Goal: Task Accomplishment & Management: Manage account settings

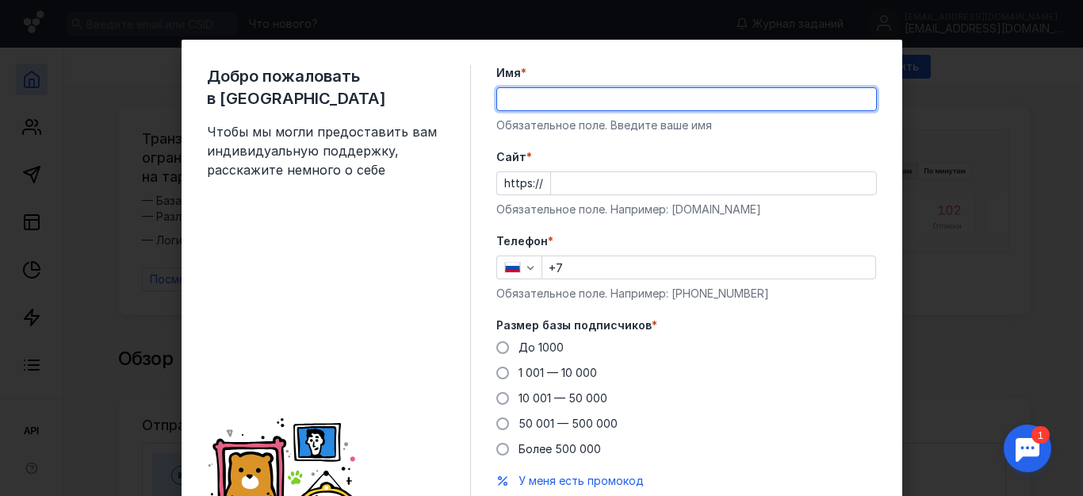
click at [407, 316] on div "Добро пожаловать в Sendsay Чтобы мы могли предоставить вам индивидуальную подде…" at bounding box center [339, 303] width 264 height 477
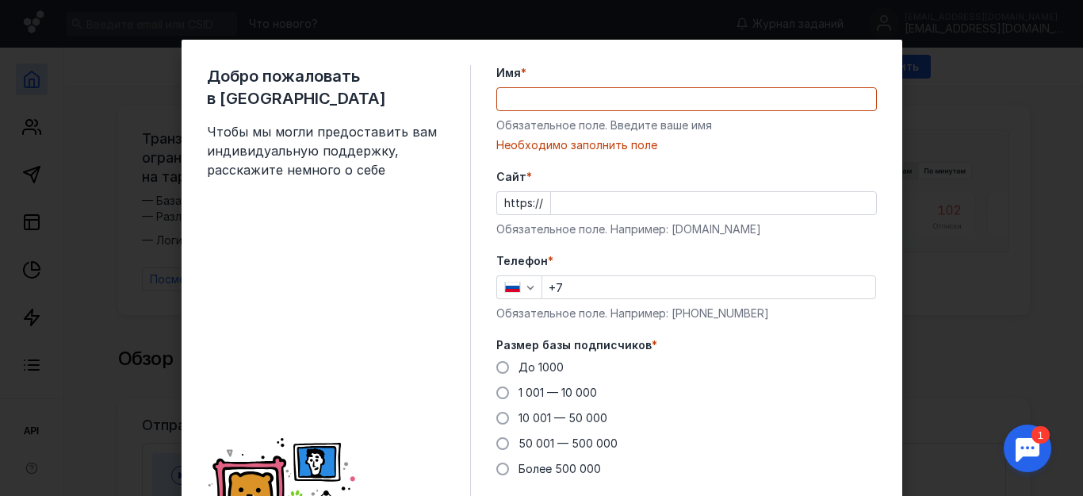
click at [568, 209] on input "Cайт *" at bounding box center [713, 203] width 325 height 22
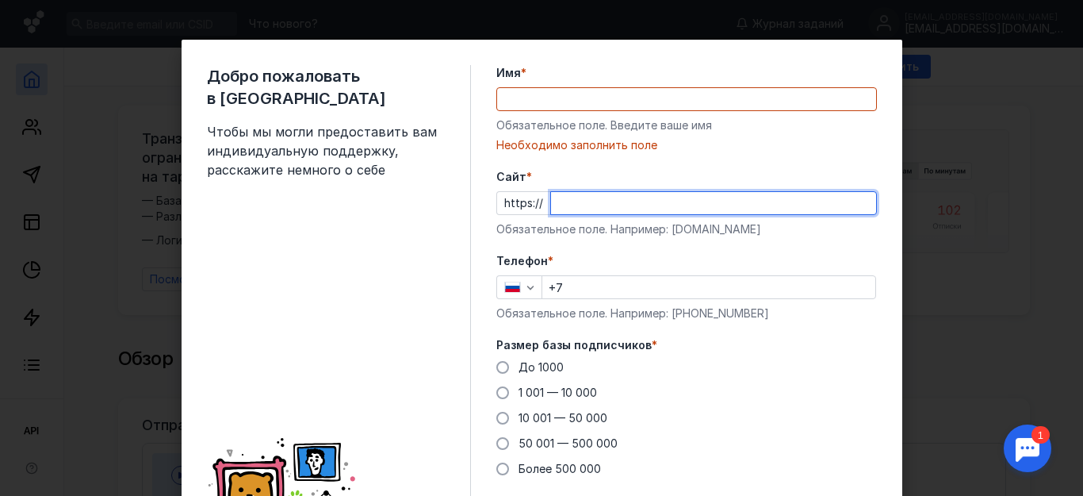
paste input "[DOMAIN_NAME]"
type input "[DOMAIN_NAME]"
click at [587, 295] on input "+7" at bounding box center [708, 287] width 333 height 22
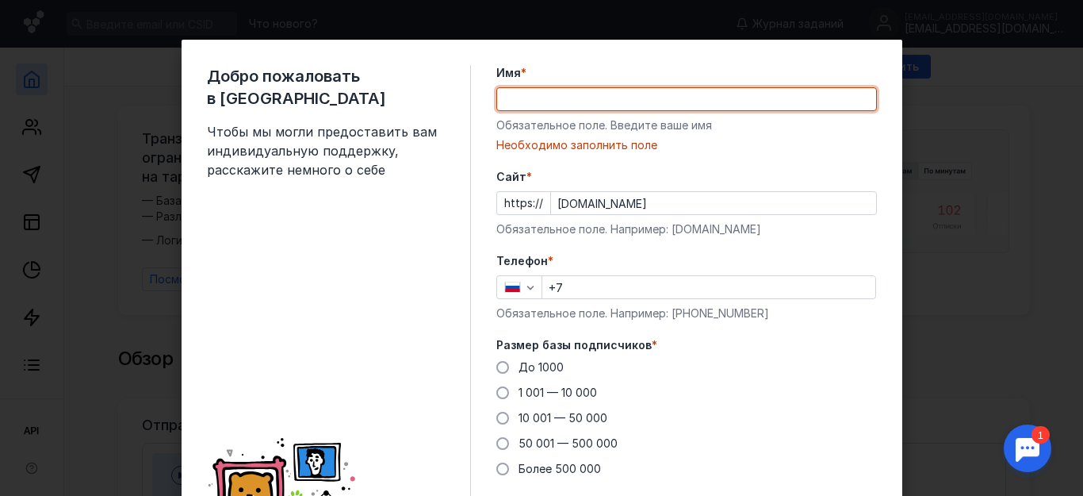
click at [609, 105] on input "Имя *" at bounding box center [686, 99] width 379 height 22
type input "[PERSON_NAME]"
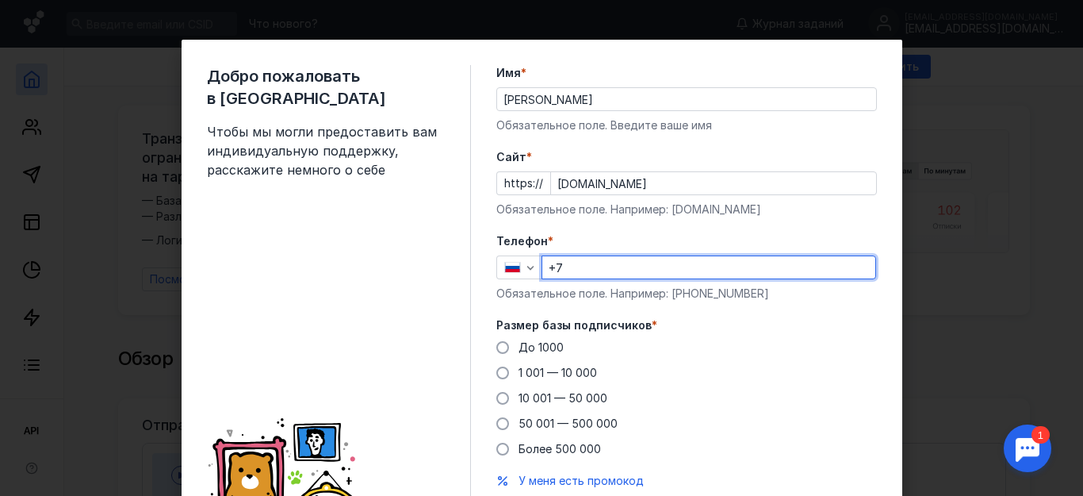
click at [577, 271] on input "+7" at bounding box center [708, 267] width 333 height 22
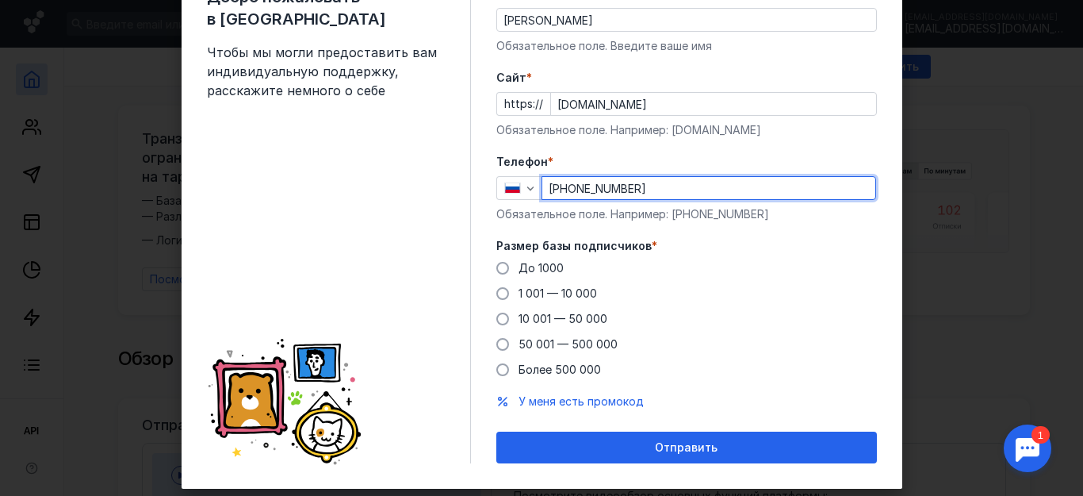
type input "[PHONE_NUMBER]"
click at [507, 273] on label "До 1000" at bounding box center [529, 268] width 67 height 16
click at [0, 0] on input "До 1000" at bounding box center [0, 0] width 0 height 0
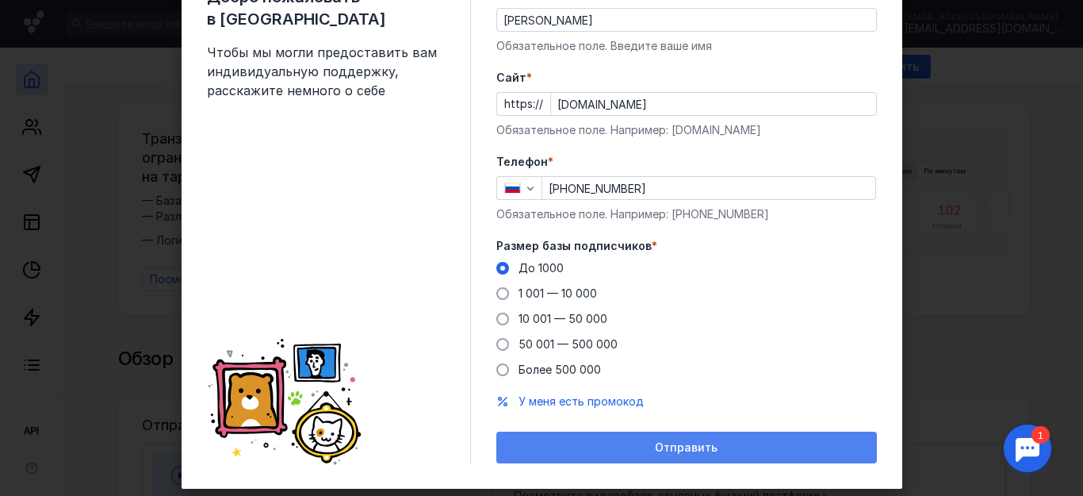
click at [527, 446] on div "Отправить" at bounding box center [686, 447] width 365 height 13
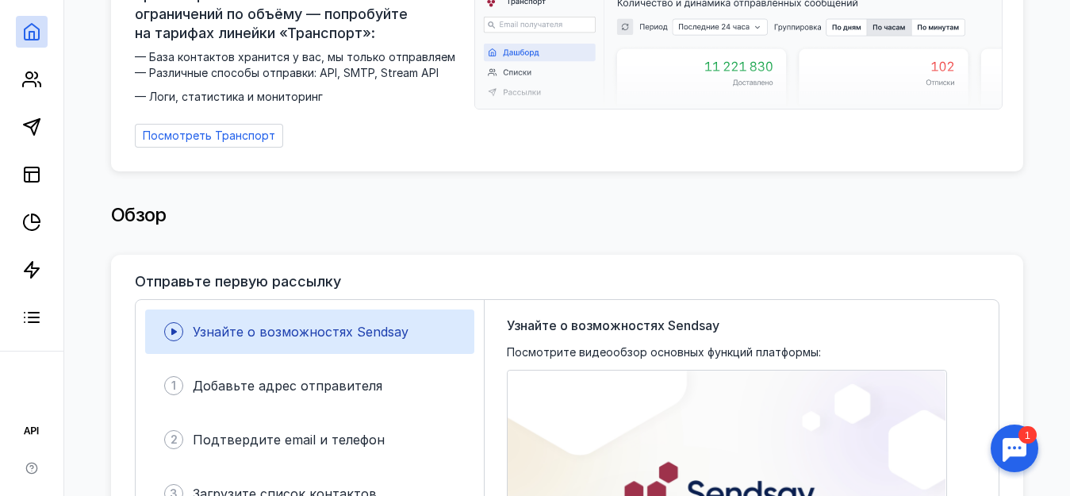
scroll to position [0, 0]
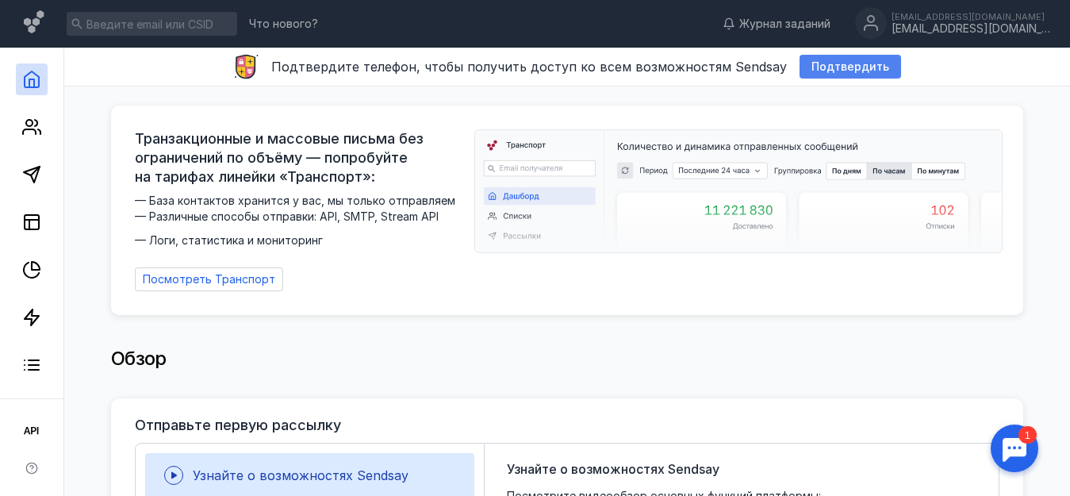
click at [820, 68] on span "Подтвердить" at bounding box center [850, 66] width 78 height 13
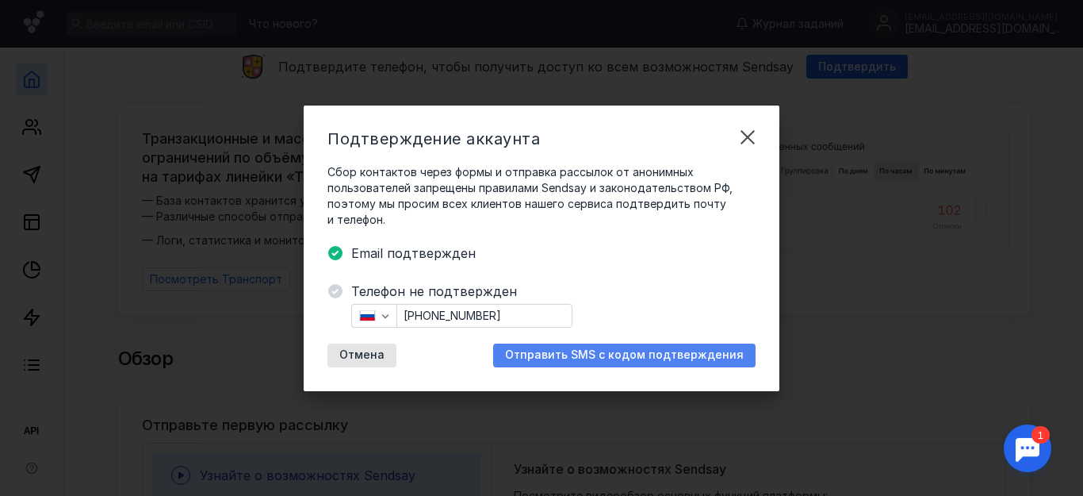
click at [614, 354] on span "Отправить SMS с кодом подтверждения" at bounding box center [624, 354] width 239 height 13
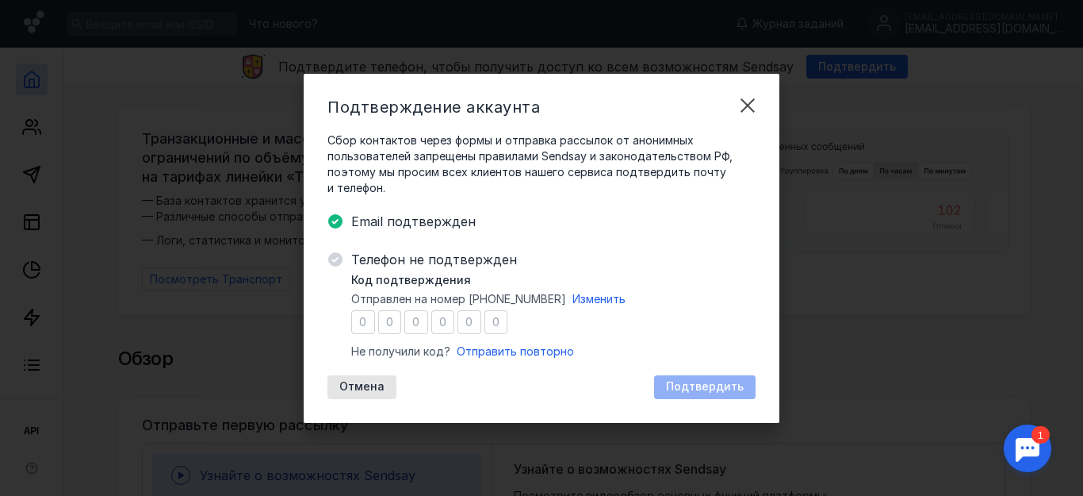
type input "1"
type input "0"
type input "6"
type input "2"
type input "1"
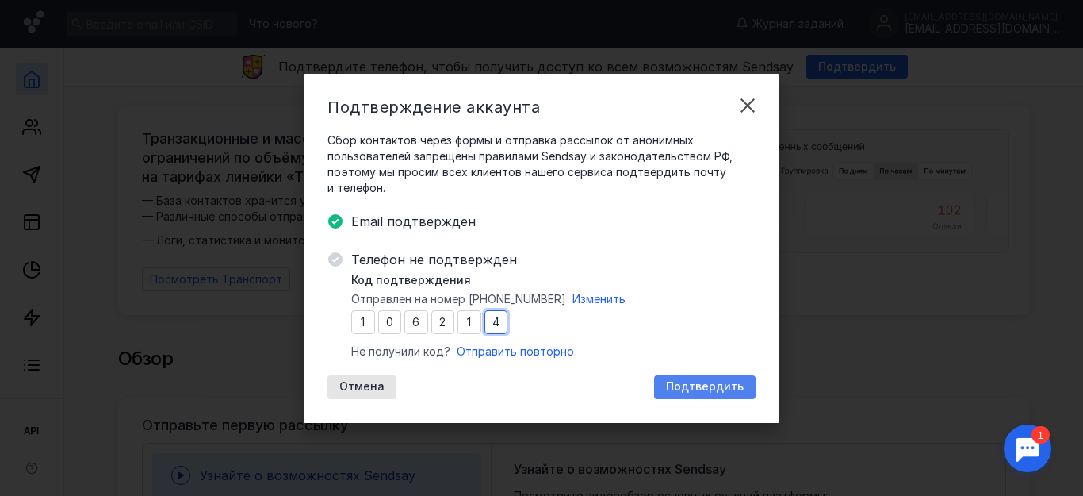
type input "4"
click at [705, 382] on span "Подтвердить" at bounding box center [705, 386] width 78 height 13
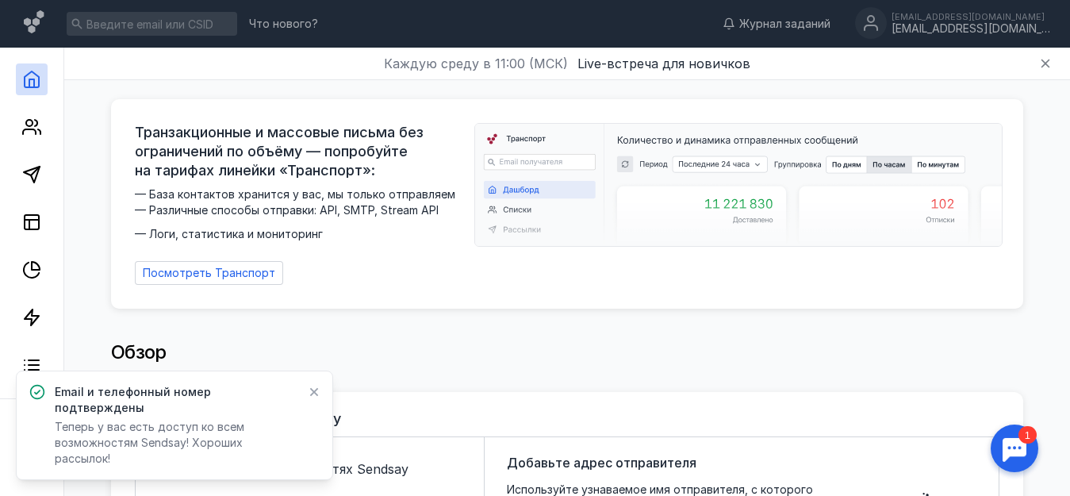
click at [316, 396] on icon at bounding box center [314, 392] width 9 height 9
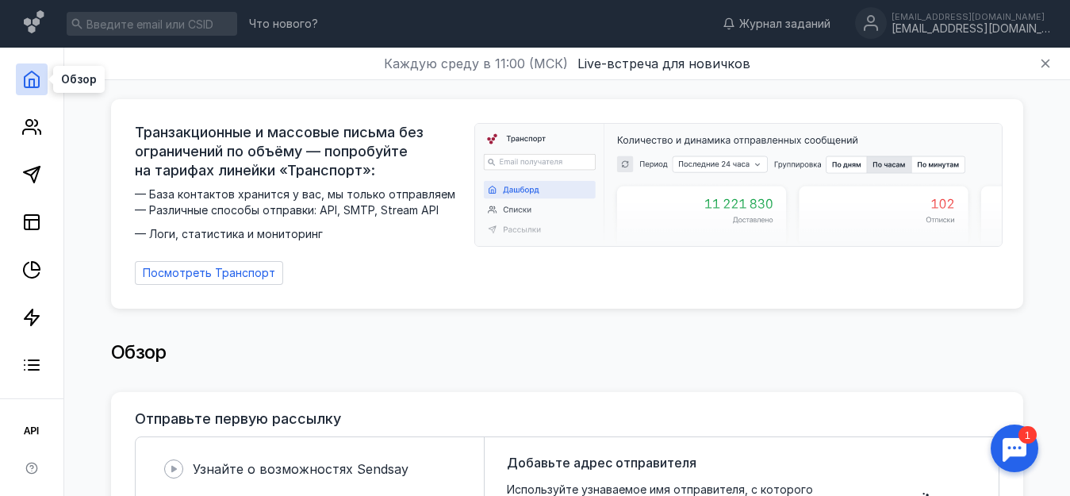
click at [31, 82] on icon at bounding box center [31, 79] width 19 height 19
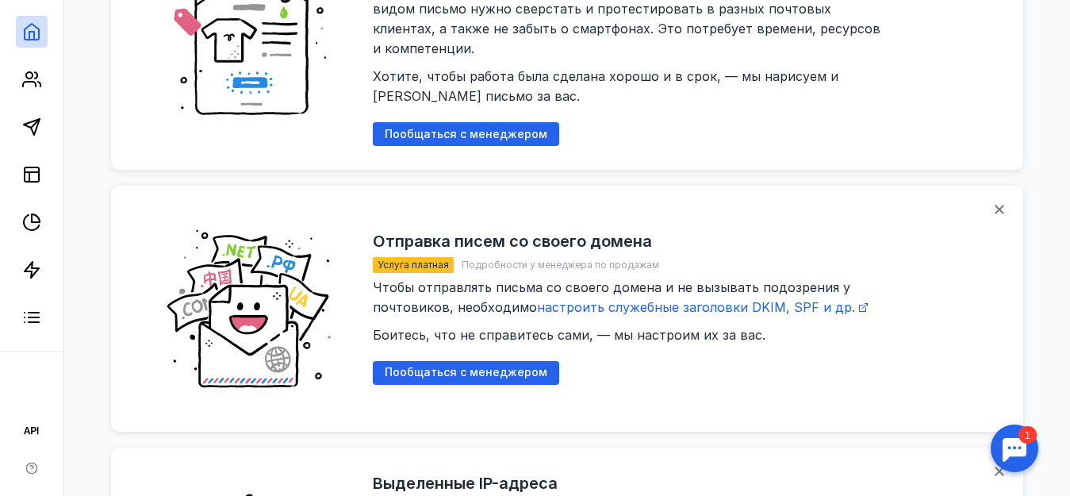
scroll to position [1747, 0]
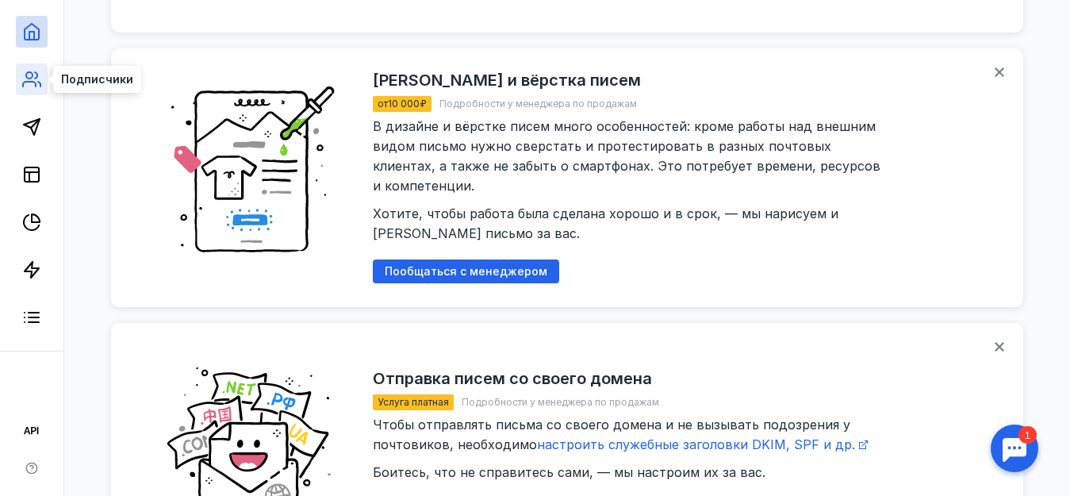
click at [26, 87] on icon at bounding box center [31, 79] width 19 height 19
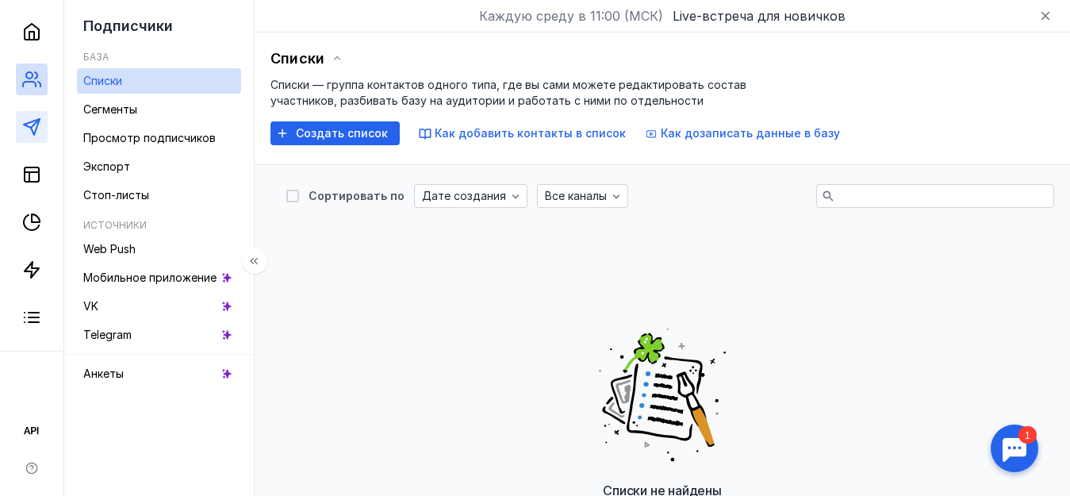
scroll to position [556, 0]
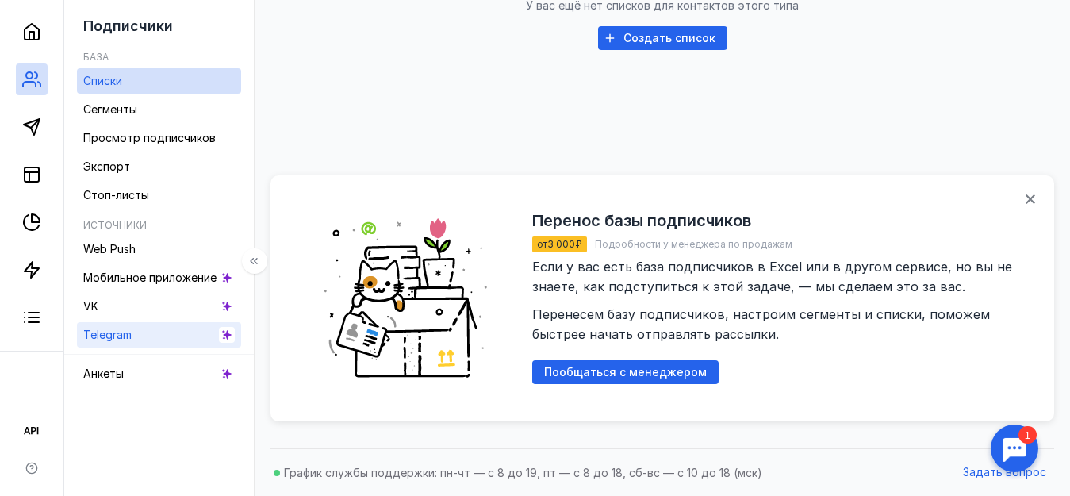
click at [128, 343] on div "Telegram" at bounding box center [107, 334] width 48 height 19
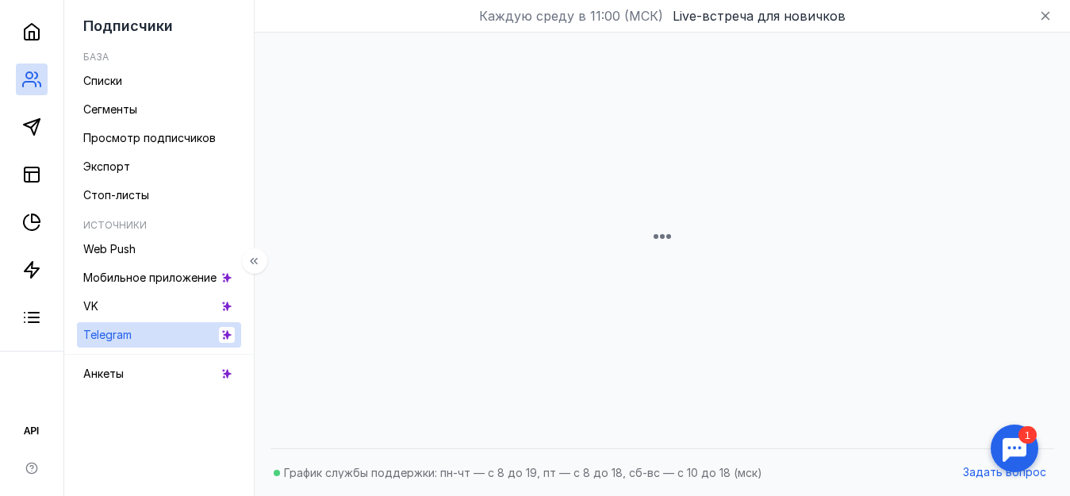
scroll to position [48, 0]
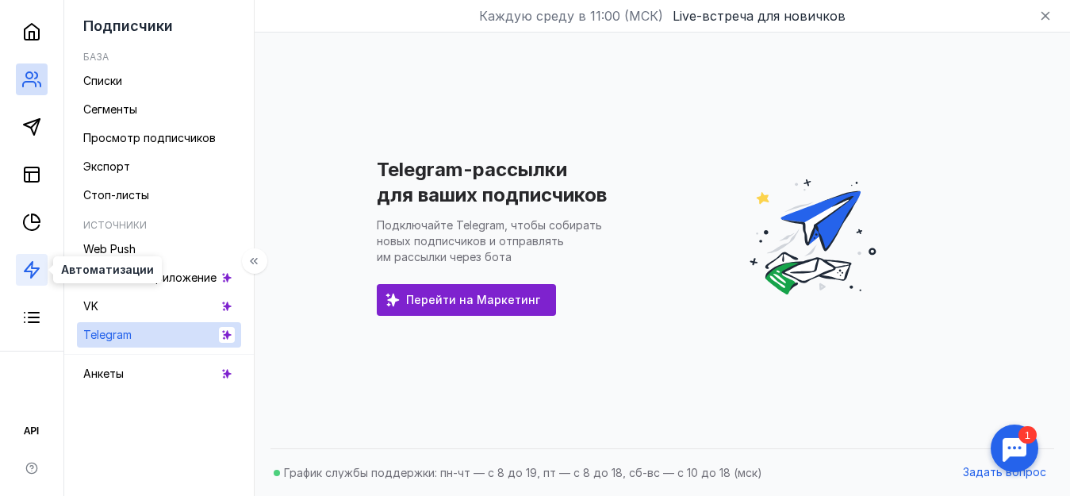
click at [25, 278] on icon at bounding box center [31, 269] width 19 height 19
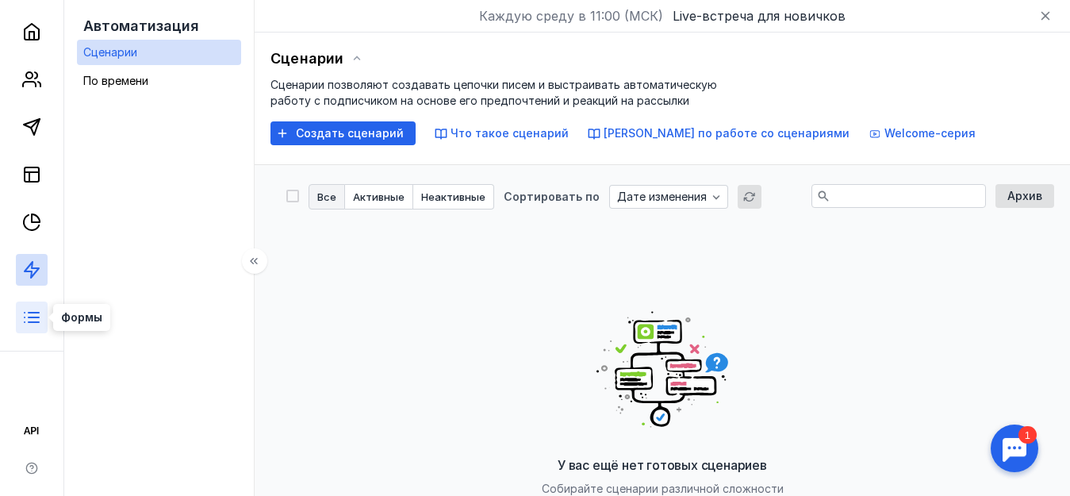
click at [40, 312] on icon at bounding box center [31, 317] width 19 height 19
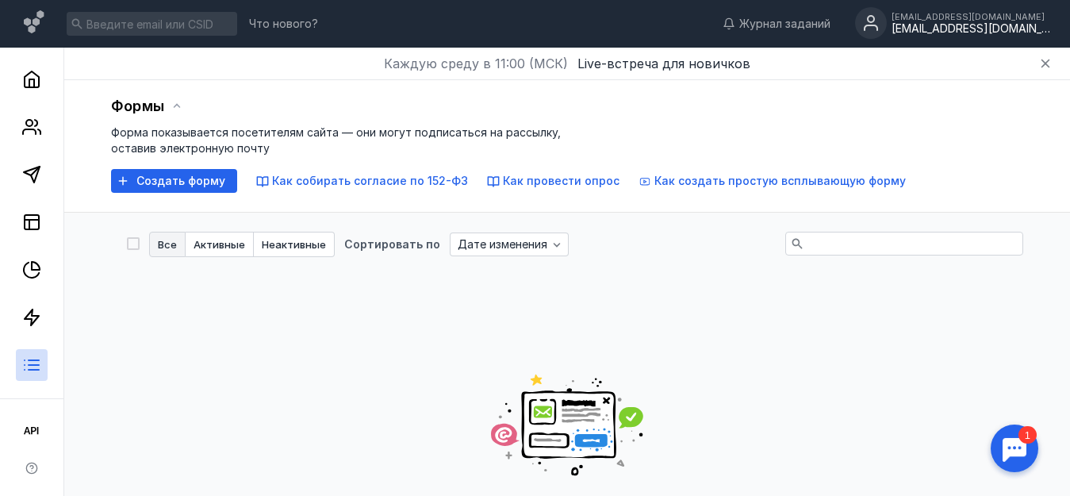
click at [948, 16] on div "[EMAIL_ADDRESS][DOMAIN_NAME]" at bounding box center [970, 17] width 159 height 10
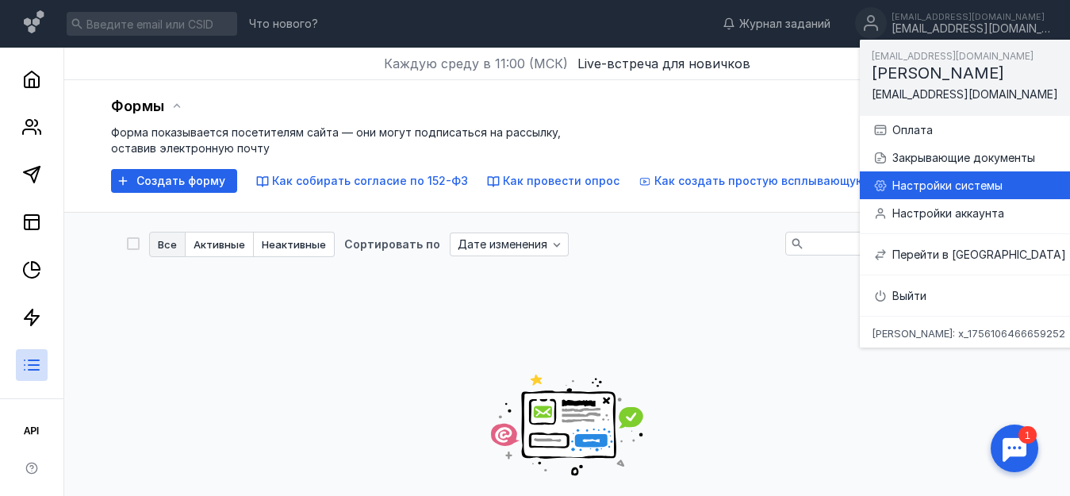
click at [938, 186] on div "Настройки системы" at bounding box center [986, 186] width 189 height 16
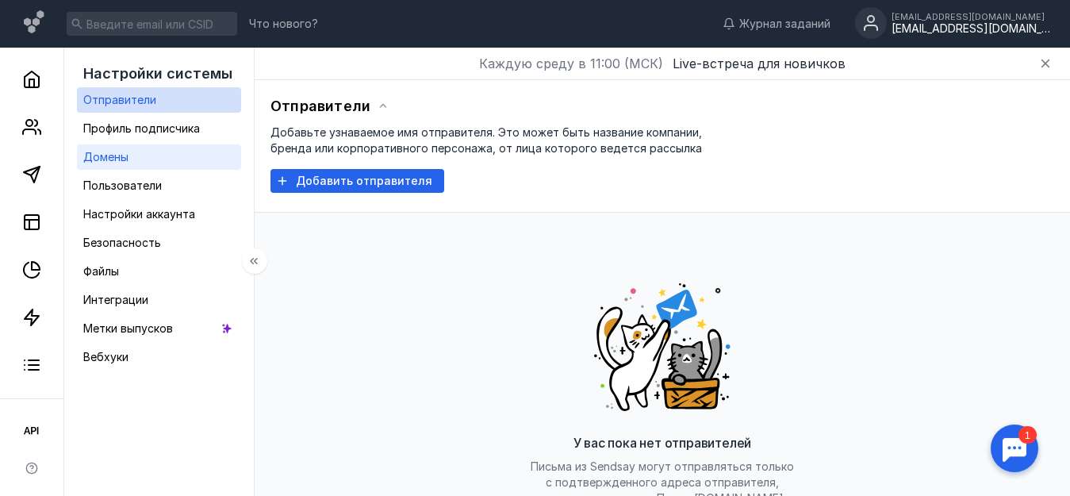
click at [128, 156] on span "Домены" at bounding box center [105, 156] width 45 height 13
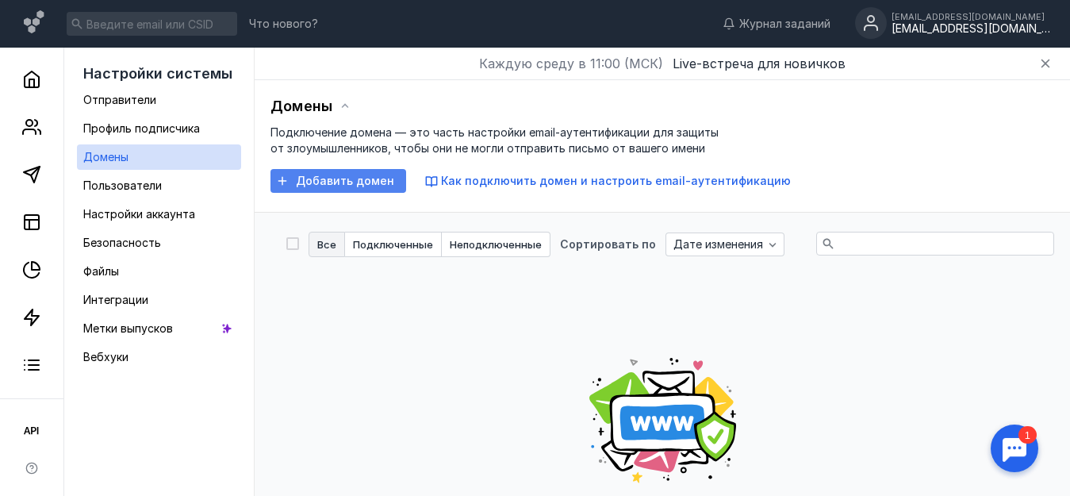
click at [391, 184] on span "Добавить домен" at bounding box center [345, 180] width 98 height 13
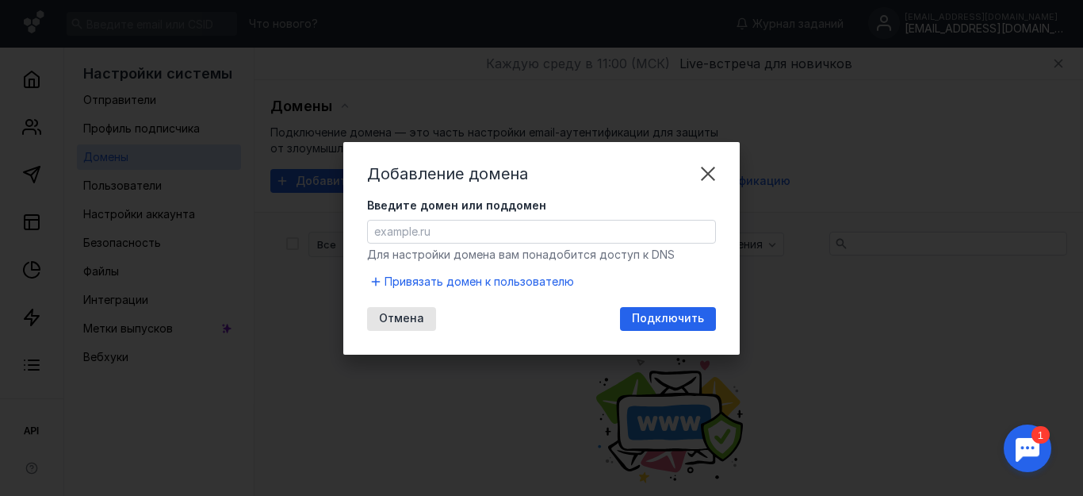
click at [431, 239] on input "Введите домен или поддомен" at bounding box center [541, 231] width 347 height 22
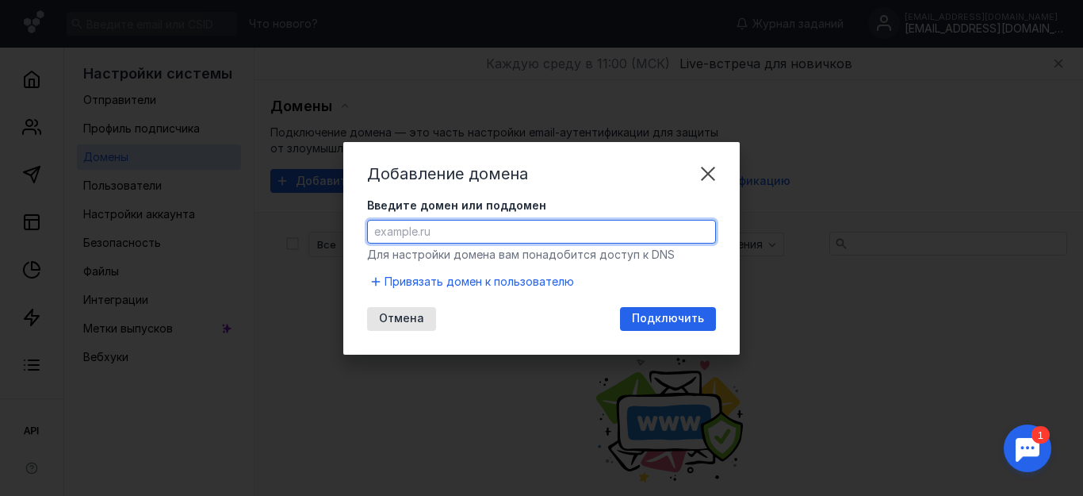
click at [491, 220] on input "Введите домен или поддомен" at bounding box center [541, 231] width 347 height 22
paste input "[DOMAIN_NAME]"
click at [467, 236] on input "[DOMAIN_NAME]" at bounding box center [541, 231] width 347 height 22
type input "[DOMAIN_NAME]"
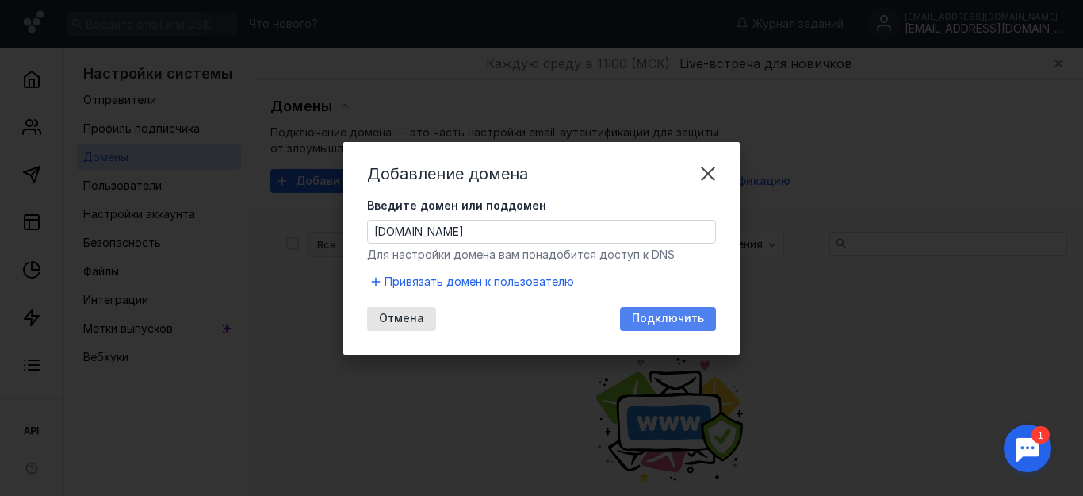
click at [694, 313] on span "Подключить" at bounding box center [668, 318] width 72 height 13
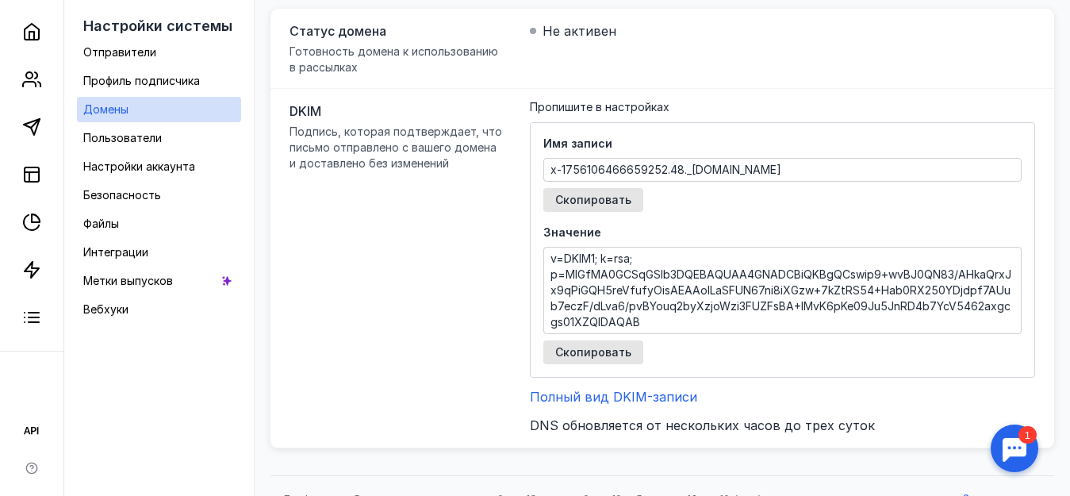
scroll to position [238, 0]
click at [631, 201] on span "Скопировать" at bounding box center [593, 199] width 76 height 13
click at [631, 354] on span "Скопировать" at bounding box center [593, 351] width 76 height 13
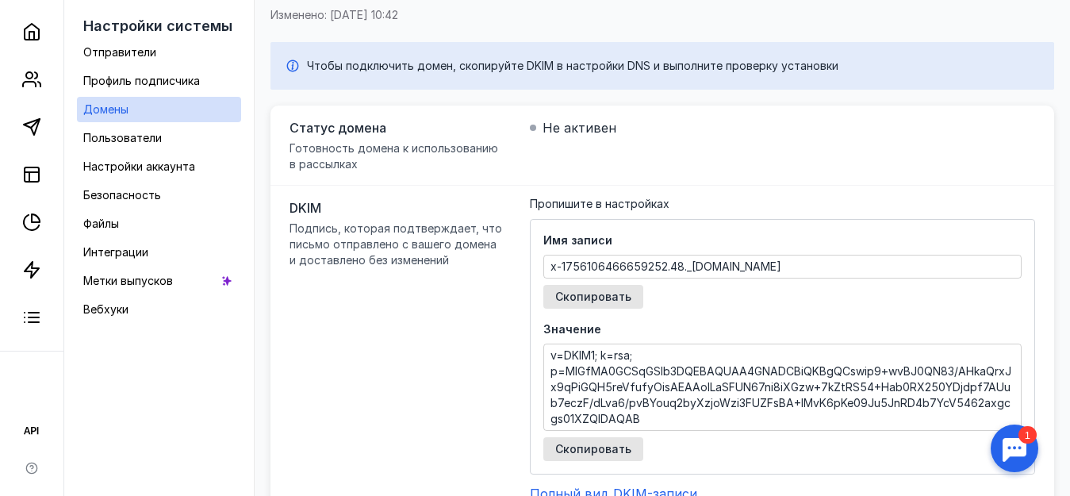
scroll to position [105, 0]
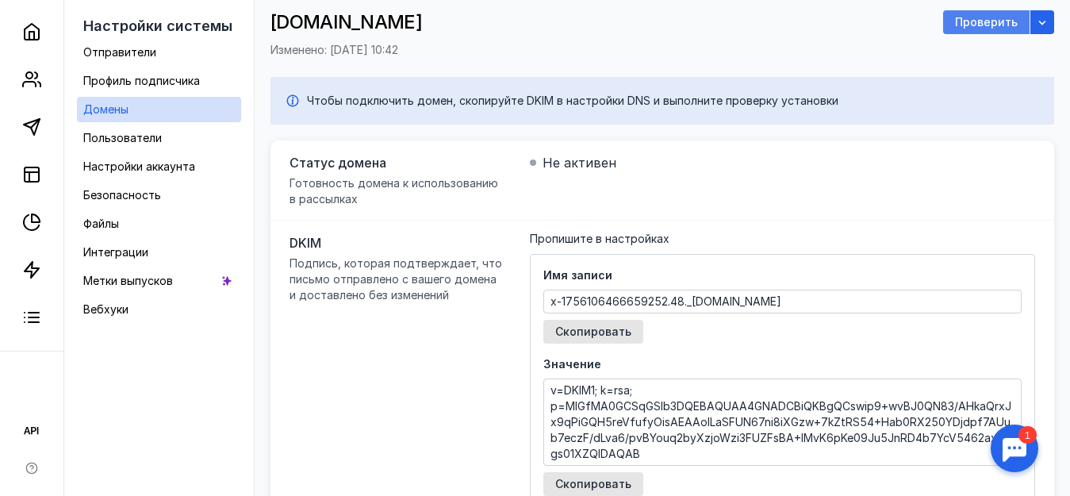
click at [985, 21] on span "Проверить" at bounding box center [986, 22] width 63 height 13
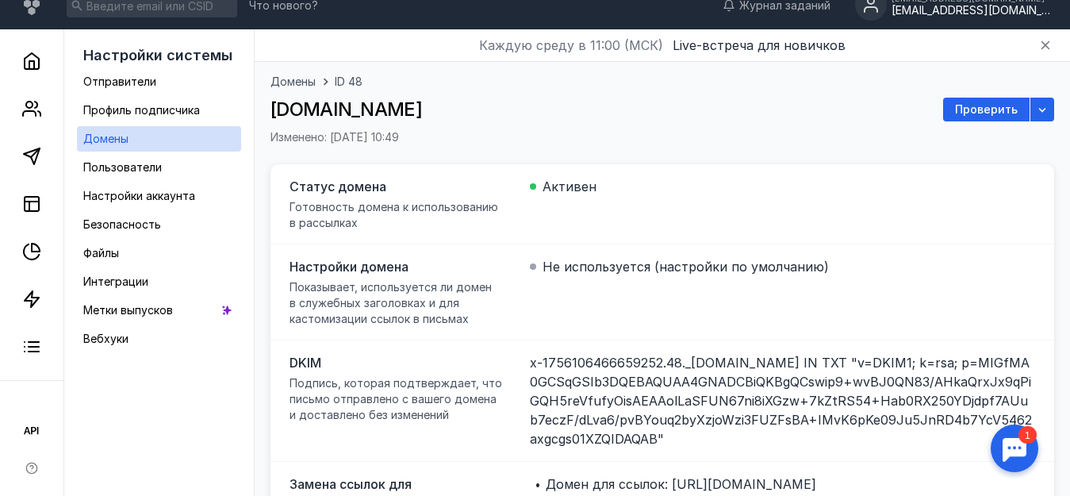
scroll to position [0, 0]
